Goal: Task Accomplishment & Management: Complete application form

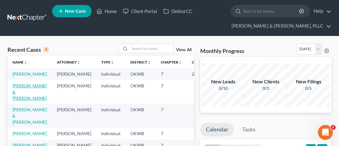
click at [15, 92] on link "[PERSON_NAME] & [PERSON_NAME]" at bounding box center [29, 92] width 34 height 18
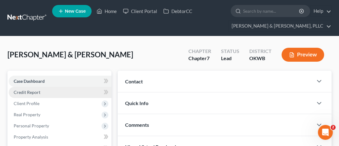
scroll to position [31, 0]
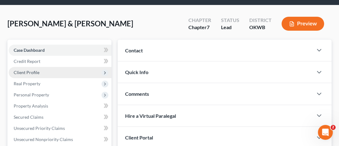
click at [35, 74] on span "Client Profile" at bounding box center [27, 72] width 26 height 5
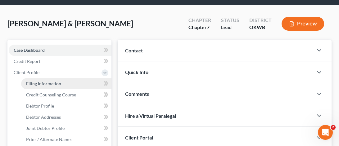
click at [38, 81] on span "Filing Information" at bounding box center [43, 83] width 35 height 5
select select "0"
select select "3"
select select "1"
select select "0"
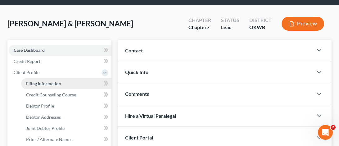
select select "37"
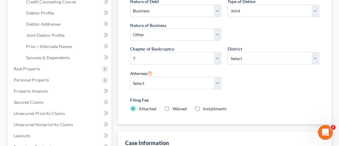
scroll to position [31, 0]
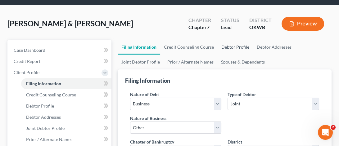
click at [228, 45] on link "Debtor Profile" at bounding box center [234, 47] width 35 height 15
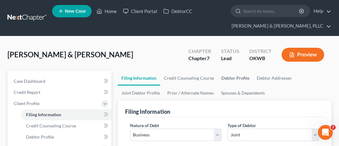
select select "1"
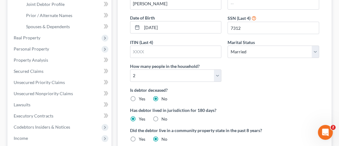
scroll to position [93, 0]
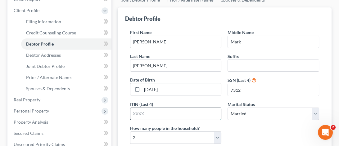
click at [154, 115] on input "text" at bounding box center [175, 114] width 91 height 12
click at [156, 115] on input "text" at bounding box center [175, 114] width 91 height 12
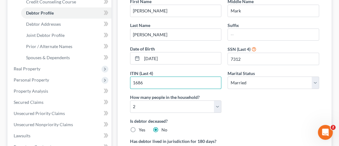
scroll to position [0, 0]
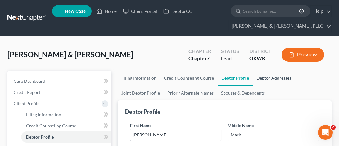
type input "1686"
click at [265, 77] on link "Debtor Addresses" at bounding box center [273, 78] width 42 height 15
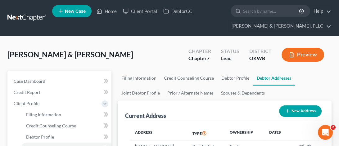
scroll to position [31, 0]
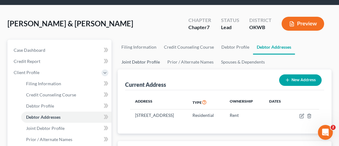
click at [145, 60] on link "Joint Debtor Profile" at bounding box center [141, 62] width 46 height 15
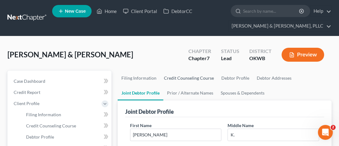
scroll to position [31, 0]
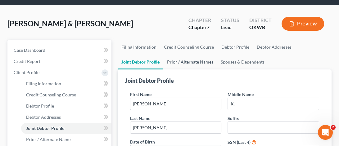
click at [188, 61] on link "Prior / Alternate Names" at bounding box center [190, 62] width 54 height 15
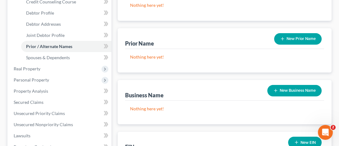
scroll to position [155, 0]
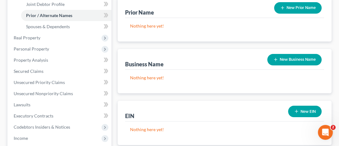
click at [289, 60] on button "New Business Name" at bounding box center [294, 59] width 54 height 11
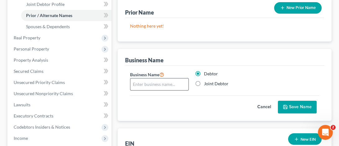
click at [147, 83] on input "text" at bounding box center [159, 84] width 58 height 12
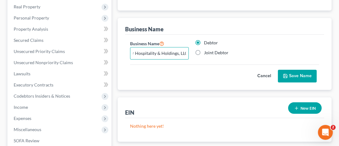
scroll to position [217, 0]
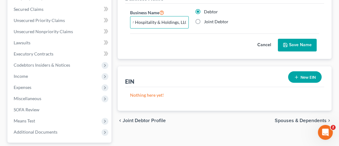
type input "Corner Hospitality & Holdings, LLC"
drag, startPoint x: 306, startPoint y: 39, endPoint x: 218, endPoint y: 62, distance: 91.0
click at [304, 41] on button "Save Name" at bounding box center [297, 45] width 39 height 13
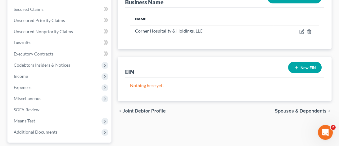
click at [297, 68] on icon "button" at bounding box center [296, 67] width 5 height 5
click at [297, 68] on div "EIN New EIN" at bounding box center [224, 67] width 199 height 21
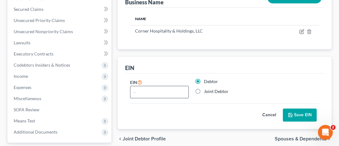
click at [162, 95] on input "text" at bounding box center [159, 92] width 58 height 12
type input "[US_EMPLOYER_IDENTIFICATION_NUMBER]"
click at [181, 107] on div "Cancel Save EIN" at bounding box center [224, 112] width 189 height 18
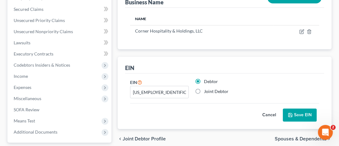
click at [301, 113] on button "Save EIN" at bounding box center [300, 115] width 34 height 13
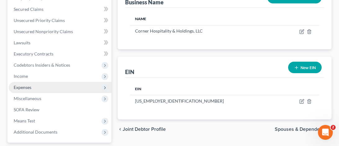
click at [24, 88] on span "Expenses" at bounding box center [23, 87] width 18 height 5
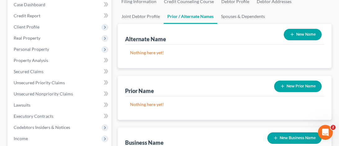
scroll to position [15, 0]
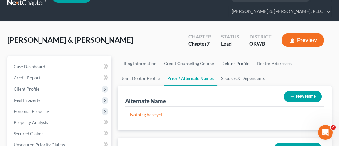
click at [235, 64] on link "Debtor Profile" at bounding box center [234, 63] width 35 height 15
select select "1"
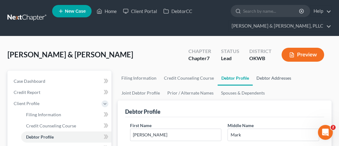
click at [266, 75] on link "Debtor Addresses" at bounding box center [273, 78] width 42 height 15
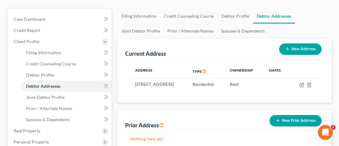
scroll to position [124, 0]
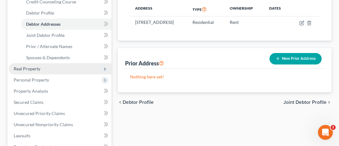
click at [39, 70] on span "Real Property" at bounding box center [27, 68] width 27 height 5
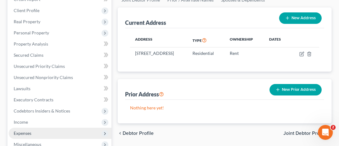
scroll to position [31, 0]
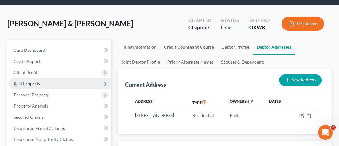
click at [41, 81] on span "Real Property" at bounding box center [60, 83] width 103 height 11
click at [46, 84] on span "Real Property" at bounding box center [60, 83] width 103 height 11
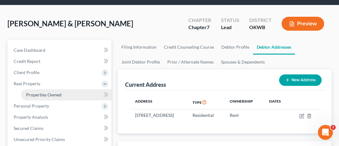
click at [45, 92] on span "Properties Owned" at bounding box center [43, 94] width 35 height 5
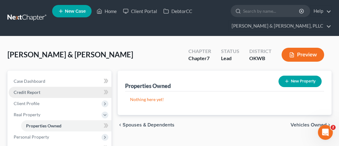
scroll to position [62, 0]
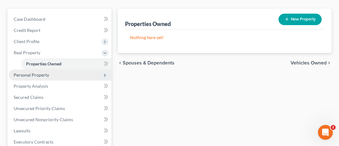
click at [38, 75] on span "Personal Property" at bounding box center [31, 74] width 35 height 5
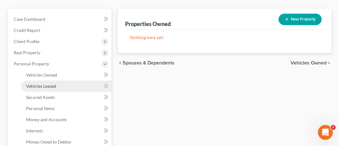
scroll to position [93, 0]
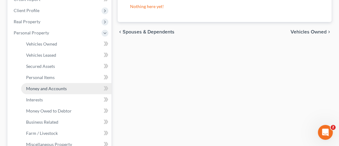
click at [48, 91] on link "Money and Accounts" at bounding box center [66, 88] width 90 height 11
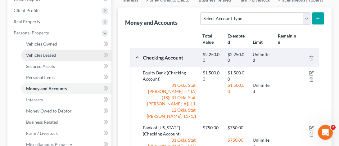
scroll to position [217, 0]
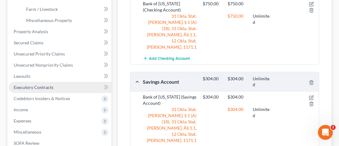
click at [35, 89] on span "Executory Contracts" at bounding box center [34, 87] width 40 height 5
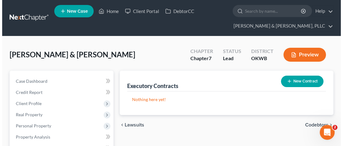
scroll to position [31, 0]
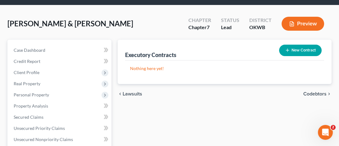
click at [310, 52] on button "New Contract" at bounding box center [300, 50] width 42 height 11
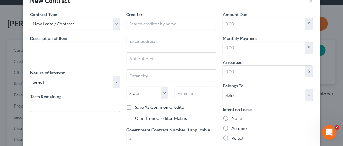
scroll to position [79, 0]
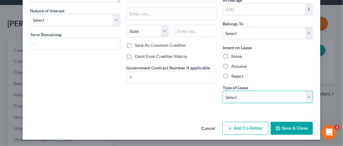
click at [306, 97] on select "Select Real Estate Car Other" at bounding box center [268, 97] width 90 height 12
select select "0"
click at [223, 91] on select "Select Real Estate Car Other" at bounding box center [268, 97] width 90 height 12
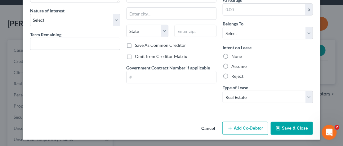
click at [231, 65] on label "Assume" at bounding box center [238, 66] width 15 height 6
click at [234, 65] on input "Assume" at bounding box center [236, 65] width 4 height 4
radio input "true"
click at [231, 65] on label "Assume" at bounding box center [238, 66] width 15 height 6
click at [234, 65] on input "Assume" at bounding box center [236, 65] width 4 height 4
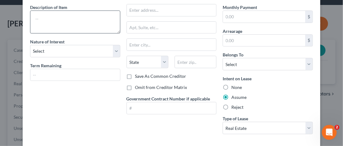
scroll to position [0, 0]
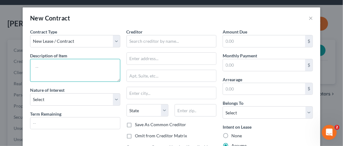
click at [47, 68] on textarea at bounding box center [75, 70] width 90 height 23
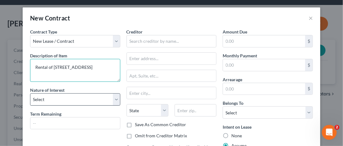
type textarea "Rental of [STREET_ADDRESS]"
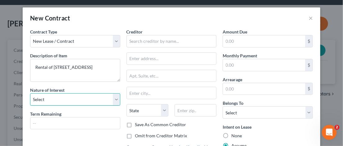
click at [117, 98] on select "Select Purchaser Agent Lessor Lessee" at bounding box center [75, 99] width 90 height 12
select select "2"
click at [30, 93] on select "Select Purchaser Agent Lessor Lessee" at bounding box center [75, 99] width 90 height 12
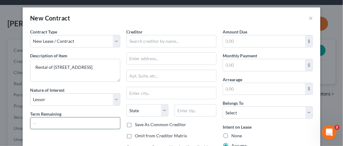
click at [48, 123] on input "text" at bounding box center [75, 124] width 90 height 12
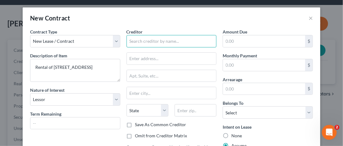
click at [151, 40] on input "text" at bounding box center [172, 41] width 90 height 12
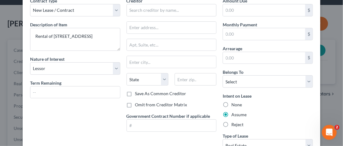
click at [135, 103] on label "Omit from Creditor Matrix" at bounding box center [161, 105] width 52 height 6
click at [138, 103] on input "Omit from Creditor Matrix" at bounding box center [140, 104] width 4 height 4
checkbox input "true"
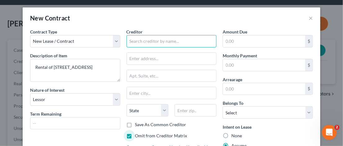
click at [150, 42] on input "text" at bounding box center [172, 41] width 90 height 12
type input "[PERSON_NAME]"
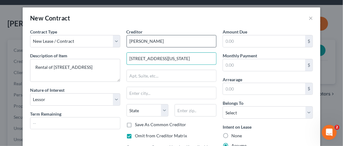
type input "[STREET_ADDRESS][US_STATE]"
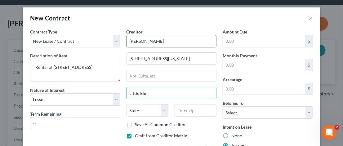
type input "Little Elm"
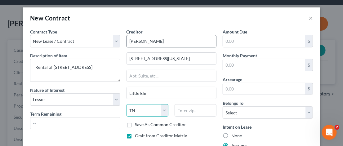
select select "45"
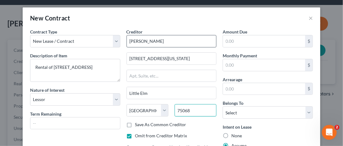
type input "75068"
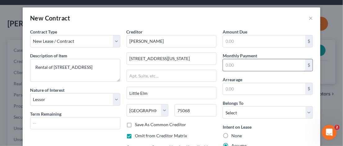
click at [252, 63] on input "text" at bounding box center [264, 65] width 82 height 12
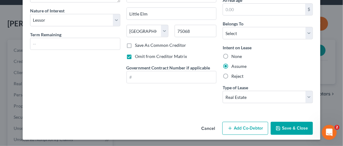
type input "1,550.00"
click at [287, 125] on button "Save & Close" at bounding box center [292, 128] width 42 height 13
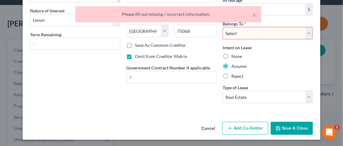
scroll to position [0, 0]
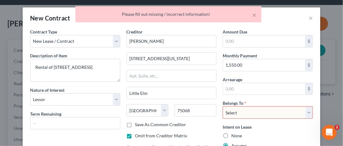
click at [306, 112] on select "Select Debtor 1 Only Debtor 2 Only Debtor 1 And Debtor 2 Only At Least One Of T…" at bounding box center [268, 112] width 90 height 12
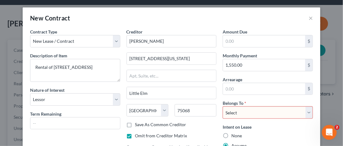
select select "2"
click at [223, 106] on select "Select Debtor 1 Only Debtor 2 Only Debtor 1 And Debtor 2 Only At Least One Of T…" at bounding box center [268, 112] width 90 height 12
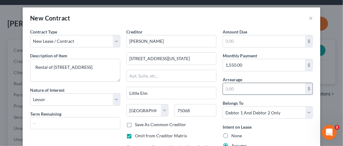
click at [264, 86] on input "text" at bounding box center [264, 89] width 82 height 12
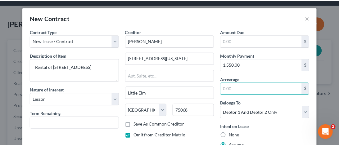
scroll to position [62, 0]
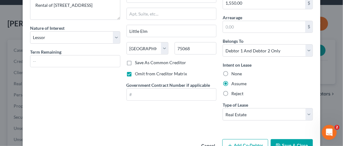
click at [292, 141] on button "Save & Close" at bounding box center [292, 145] width 42 height 13
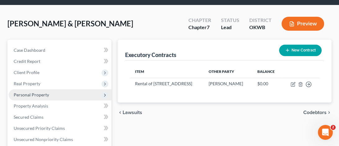
click at [29, 91] on span "Personal Property" at bounding box center [60, 94] width 103 height 11
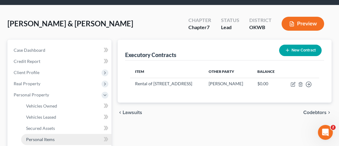
scroll to position [93, 0]
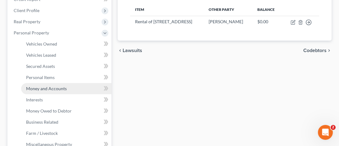
click at [49, 90] on span "Money and Accounts" at bounding box center [46, 88] width 41 height 5
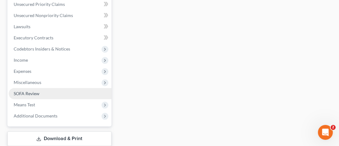
scroll to position [62, 0]
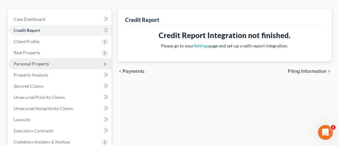
click at [52, 60] on span "Personal Property" at bounding box center [60, 63] width 103 height 11
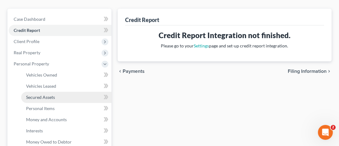
scroll to position [93, 0]
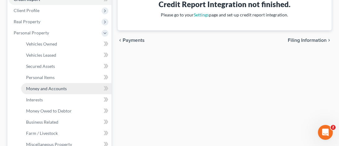
click at [50, 91] on link "Money and Accounts" at bounding box center [66, 88] width 90 height 11
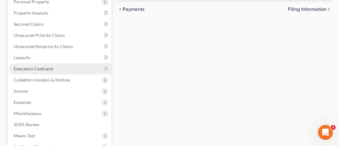
scroll to position [93, 0]
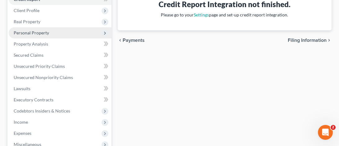
click at [48, 33] on span "Personal Property" at bounding box center [60, 32] width 103 height 11
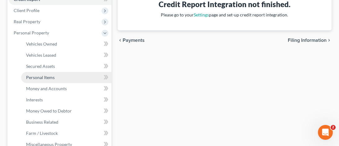
scroll to position [124, 0]
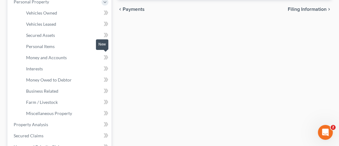
click at [105, 57] on icon at bounding box center [105, 57] width 3 height 4
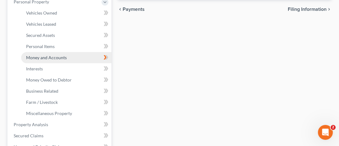
click at [41, 58] on span "Money and Accounts" at bounding box center [46, 57] width 41 height 5
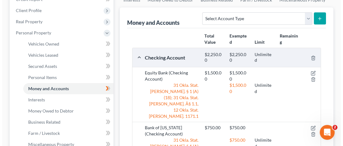
scroll to position [124, 0]
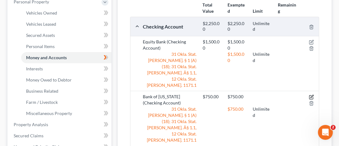
click at [310, 96] on icon "button" at bounding box center [311, 98] width 4 height 4
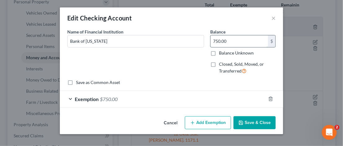
click at [238, 38] on input "750.00" at bounding box center [239, 41] width 57 height 12
drag, startPoint x: 238, startPoint y: 38, endPoint x: 220, endPoint y: 39, distance: 18.0
click at [220, 39] on input "750.00" at bounding box center [239, 41] width 57 height 12
click at [257, 42] on input "750.00" at bounding box center [239, 41] width 57 height 12
drag, startPoint x: 254, startPoint y: 44, endPoint x: 210, endPoint y: 43, distance: 43.4
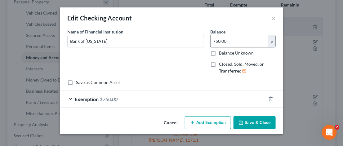
click at [210, 43] on div "750.00 $" at bounding box center [242, 41] width 65 height 12
type input "304.00"
click at [72, 97] on div "Exemption $750.00" at bounding box center [163, 99] width 206 height 16
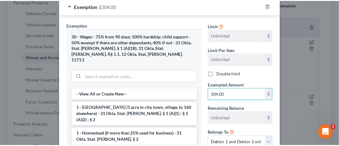
scroll to position [172, 0]
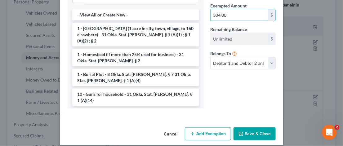
type input "304.00"
click at [250, 127] on button "Save & Close" at bounding box center [255, 133] width 42 height 13
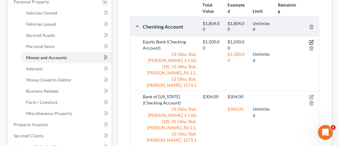
click at [311, 40] on icon "button" at bounding box center [311, 42] width 5 height 5
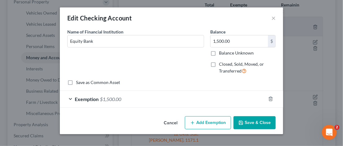
click at [174, 122] on button "Cancel" at bounding box center [171, 123] width 24 height 12
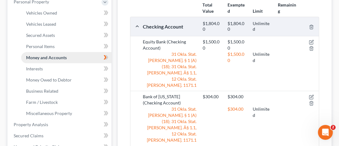
scroll to position [93, 0]
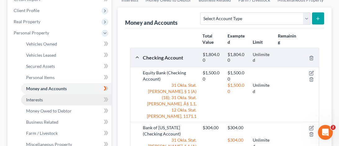
click at [41, 99] on span "Interests" at bounding box center [34, 99] width 17 height 5
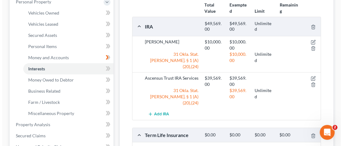
scroll to position [155, 0]
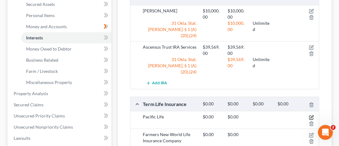
click at [311, 115] on icon "button" at bounding box center [311, 117] width 5 height 5
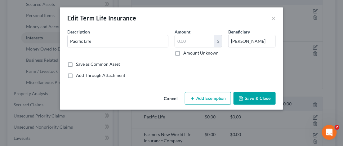
click at [205, 96] on button "Add Exemption" at bounding box center [208, 98] width 46 height 13
select select "2"
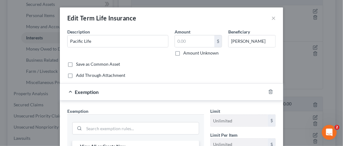
scroll to position [62, 0]
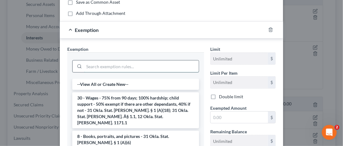
click at [136, 65] on input "search" at bounding box center [141, 66] width 115 height 12
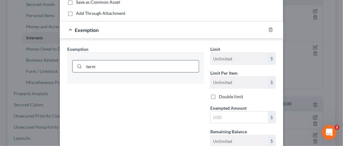
drag, startPoint x: 113, startPoint y: 67, endPoint x: 78, endPoint y: 64, distance: 34.8
click at [78, 64] on div "term" at bounding box center [135, 66] width 127 height 12
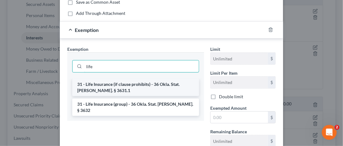
type input "life"
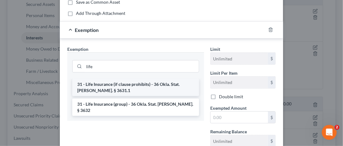
click at [122, 86] on li "31 - Life Insurance (if clause prohibits) - 36 Okla. Stat. [PERSON_NAME]. § 363…" at bounding box center [135, 87] width 127 height 17
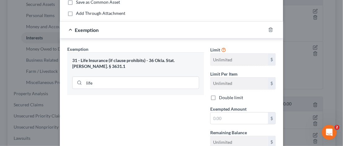
scroll to position [124, 0]
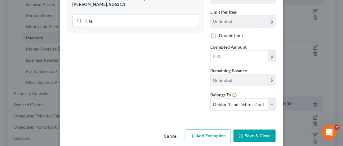
click at [244, 133] on button "Save & Close" at bounding box center [255, 136] width 42 height 13
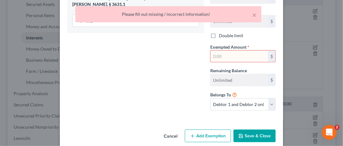
click at [174, 102] on div "Exemption Set must be selected for CA. Exemption * 31 - Life Insurance (if clau…" at bounding box center [135, 50] width 143 height 132
click at [243, 54] on input "text" at bounding box center [239, 57] width 57 height 12
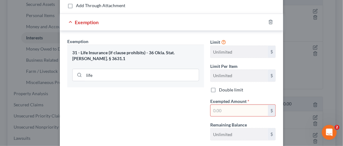
scroll to position [8, 0]
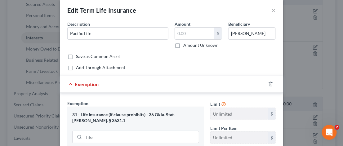
click at [183, 45] on label "Amount Unknown" at bounding box center [200, 45] width 35 height 6
click at [186, 45] on input "Amount Unknown" at bounding box center [188, 44] width 4 height 4
checkbox input "true"
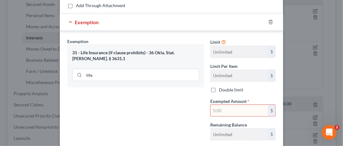
click at [216, 107] on input "text" at bounding box center [239, 111] width 57 height 12
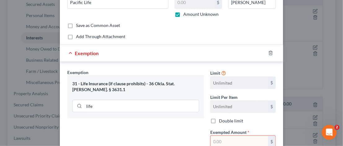
scroll to position [132, 0]
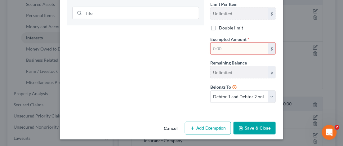
click at [239, 126] on icon "button" at bounding box center [241, 128] width 5 height 5
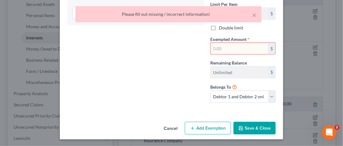
click at [172, 83] on div "Exemption Set must be selected for CA. Exemption * 31 - Life Insurance (if clau…" at bounding box center [135, 42] width 143 height 132
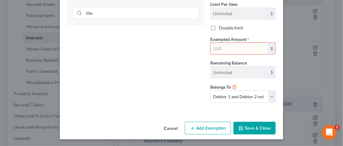
click at [168, 126] on button "Cancel" at bounding box center [171, 129] width 24 height 12
click at [168, 126] on div "Edit Term Life Insurance × An exemption set must first be selected from the Fil…" at bounding box center [171, 73] width 343 height 146
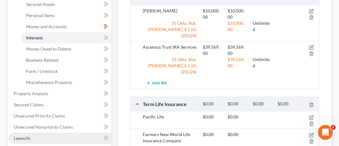
scroll to position [217, 0]
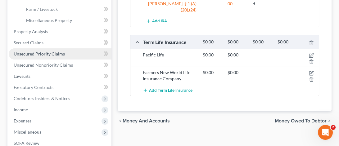
click at [41, 54] on span "Unsecured Priority Claims" at bounding box center [39, 53] width 51 height 5
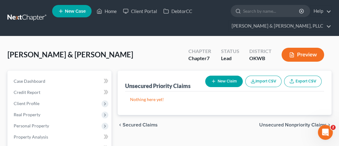
scroll to position [93, 0]
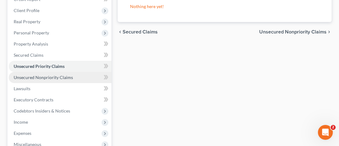
click at [56, 77] on span "Unsecured Nonpriority Claims" at bounding box center [43, 77] width 59 height 5
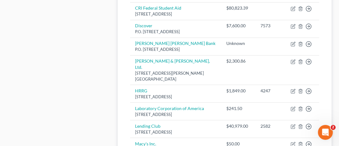
scroll to position [341, 0]
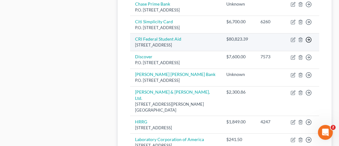
click at [308, 40] on line "button" at bounding box center [308, 40] width 2 height 0
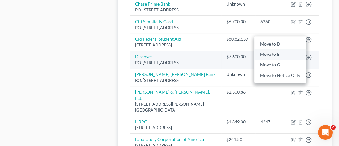
click at [272, 60] on link "Move to E" at bounding box center [280, 54] width 52 height 11
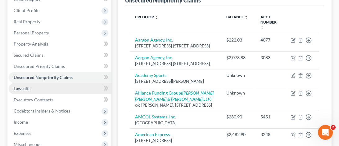
scroll to position [62, 0]
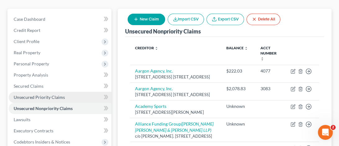
click at [30, 96] on span "Unsecured Priority Claims" at bounding box center [39, 97] width 51 height 5
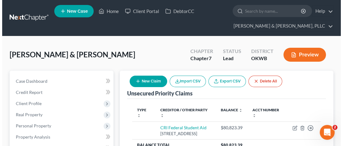
scroll to position [31, 0]
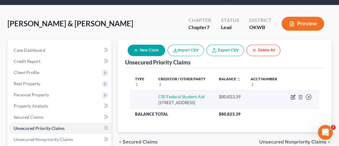
click at [293, 97] on icon "button" at bounding box center [292, 97] width 5 height 5
select select "30"
select select "2"
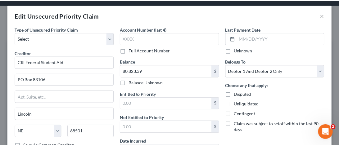
scroll to position [65, 0]
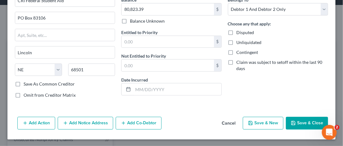
click at [224, 123] on button "Cancel" at bounding box center [229, 124] width 24 height 12
